Goal: Navigation & Orientation: Find specific page/section

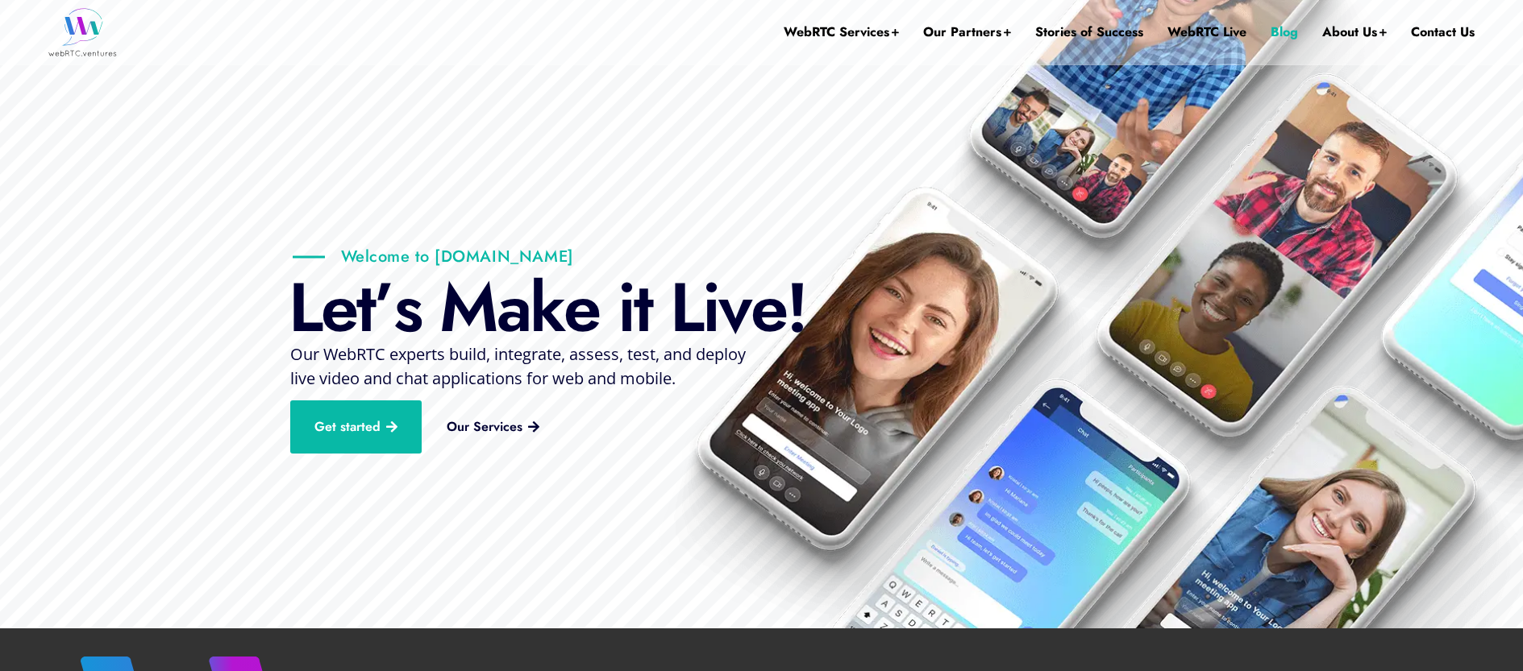
click at [1278, 30] on link "Blog" at bounding box center [1283, 32] width 27 height 64
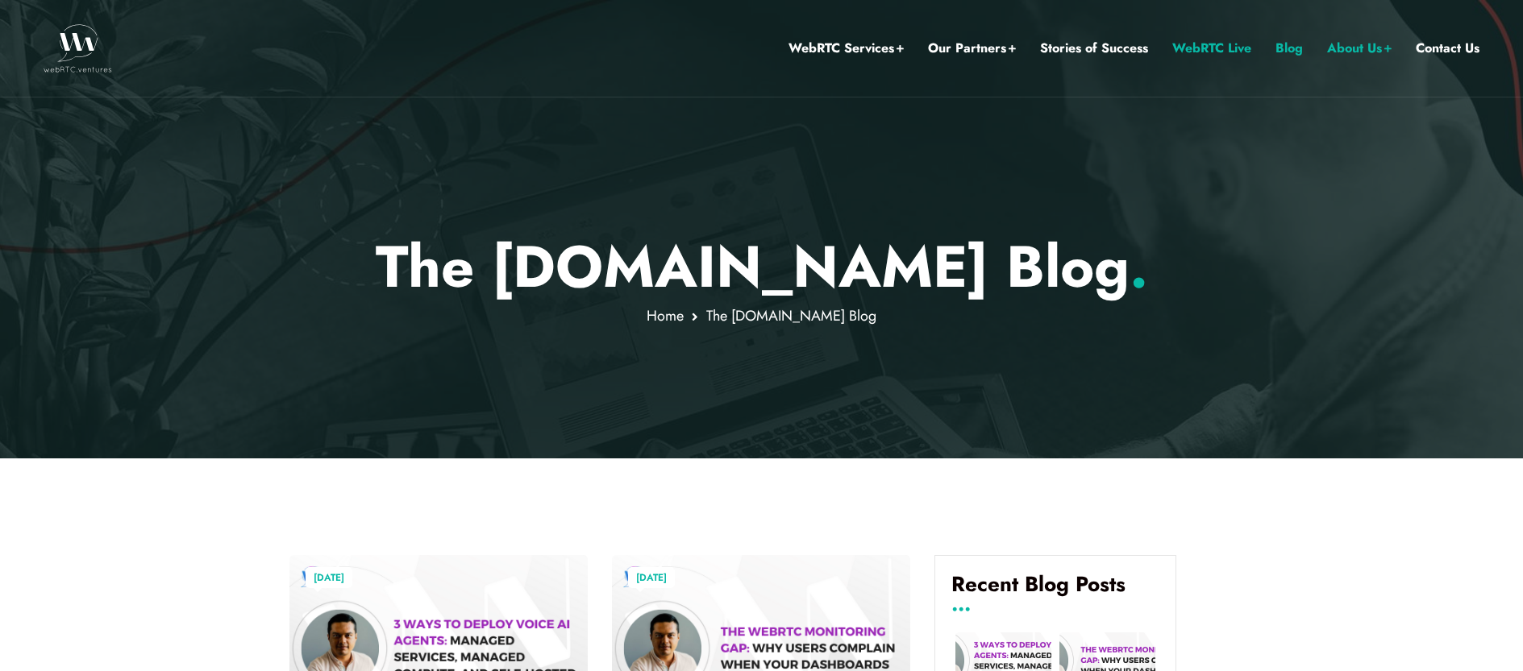
click at [1196, 47] on link "WebRTC Live" at bounding box center [1211, 48] width 79 height 21
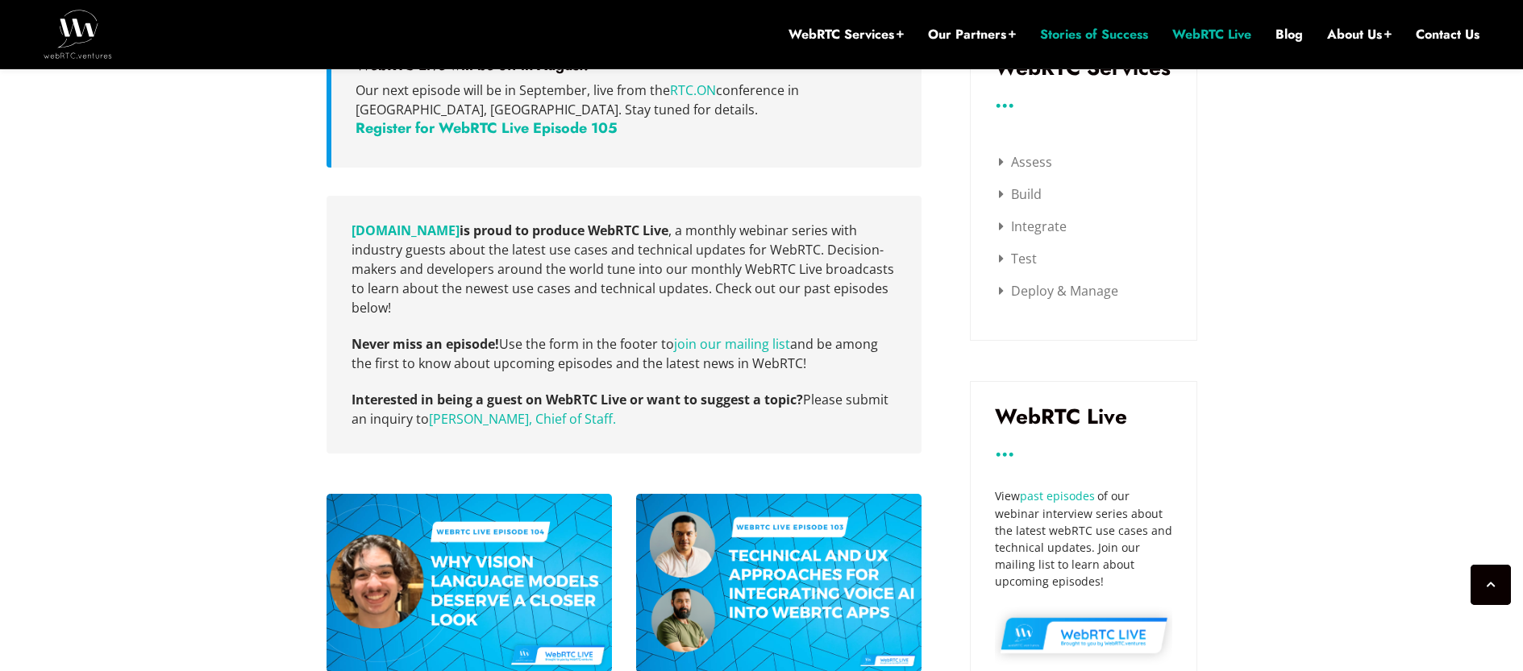
scroll to position [515, 0]
